Goal: Information Seeking & Learning: Find specific fact

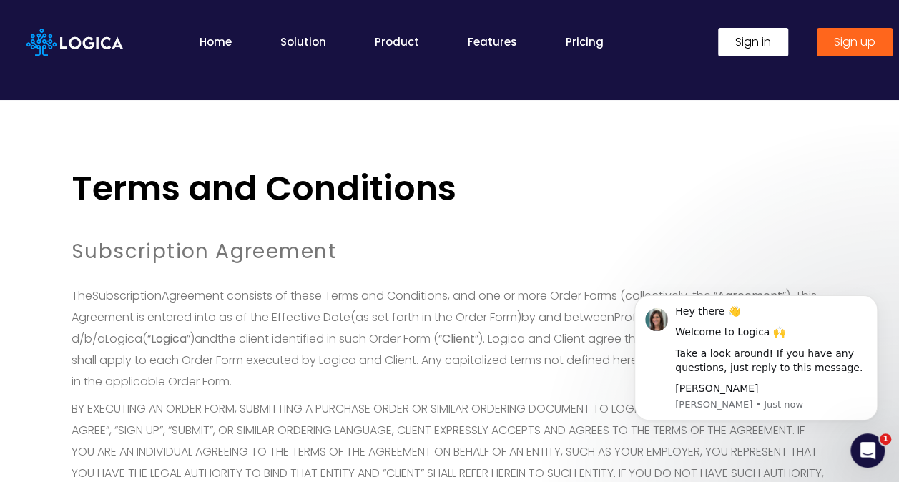
click at [410, 365] on span ". Logica and Client agree that these Terms and Conditions shall apply to each O…" at bounding box center [439, 349] width 736 height 38
click at [867, 302] on button "Dismiss notification" at bounding box center [873, 299] width 19 height 19
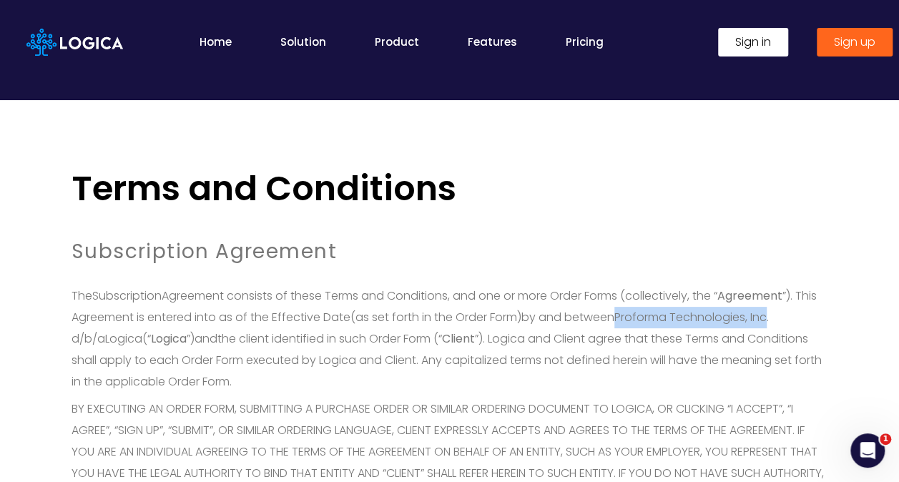
drag, startPoint x: 653, startPoint y: 315, endPoint x: 806, endPoint y: 316, distance: 152.3
click at [768, 316] on span "Proforma Technologies, Inc. d/b/a" at bounding box center [419, 328] width 697 height 38
copy span "Proforma Technologies, Inc"
